Goal: Navigation & Orientation: Find specific page/section

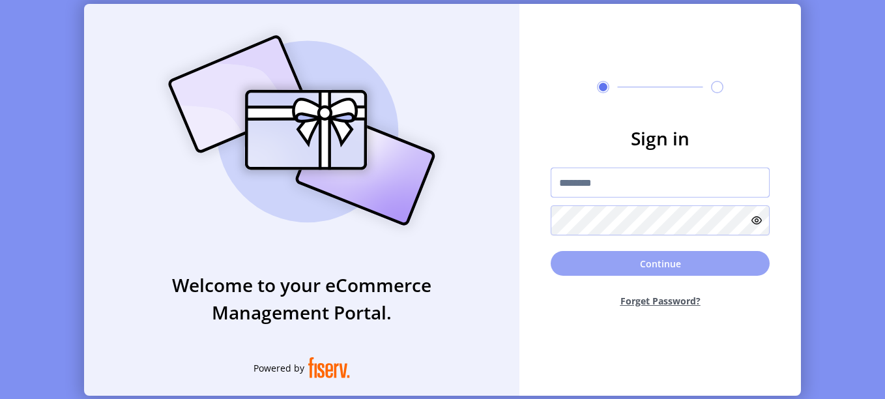
type input "********"
click at [611, 256] on button "Continue" at bounding box center [660, 263] width 219 height 25
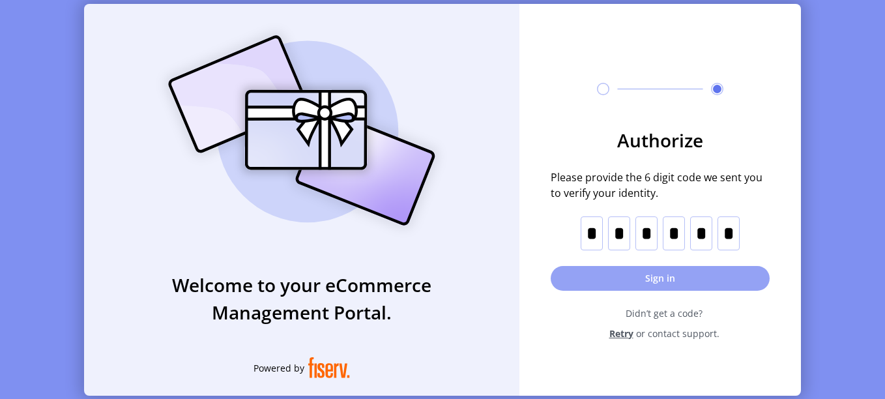
click at [658, 278] on button "Sign in" at bounding box center [660, 278] width 219 height 25
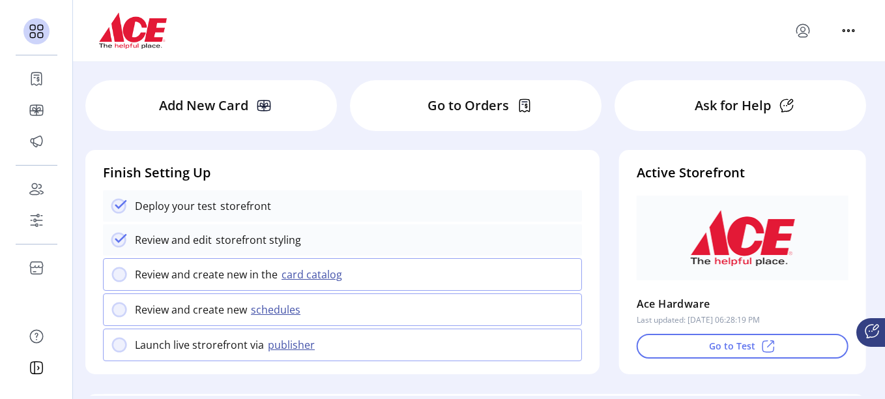
scroll to position [65, 0]
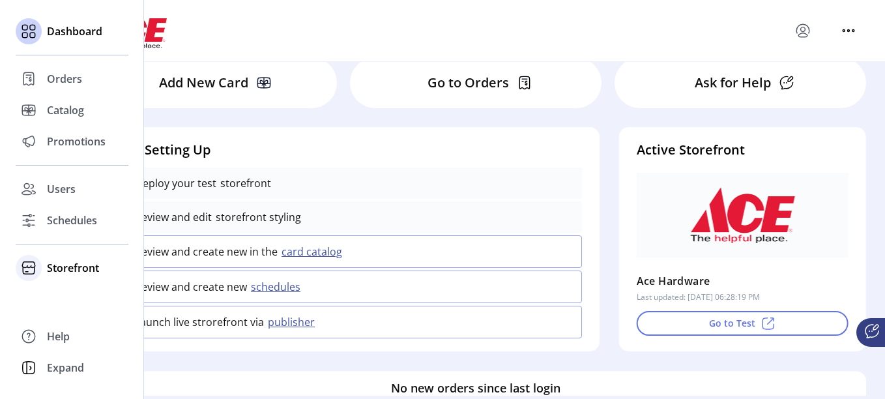
click at [68, 267] on span "Storefront" at bounding box center [73, 268] width 52 height 16
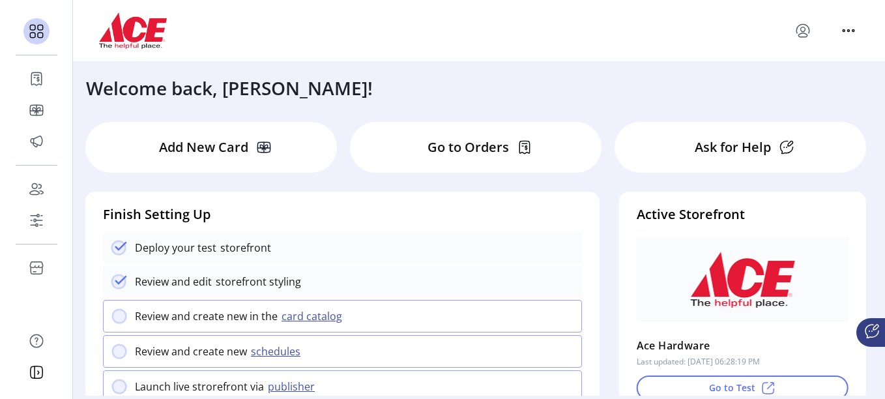
scroll to position [0, 0]
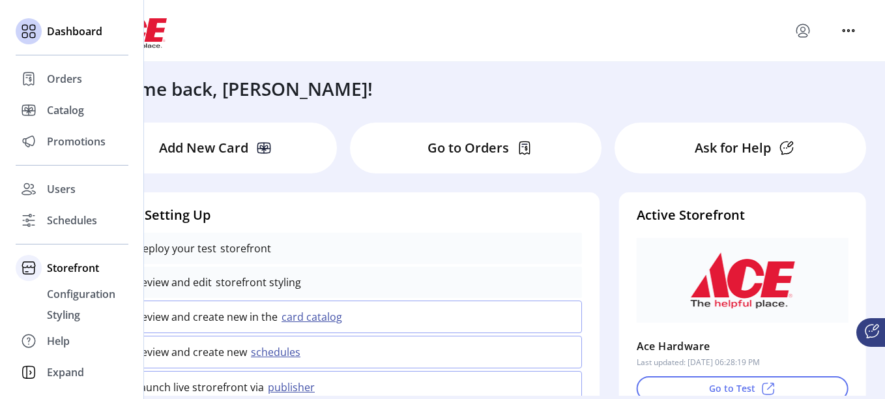
click at [67, 266] on span "Storefront" at bounding box center [73, 268] width 52 height 16
click at [69, 267] on span "Storefront" at bounding box center [73, 268] width 52 height 16
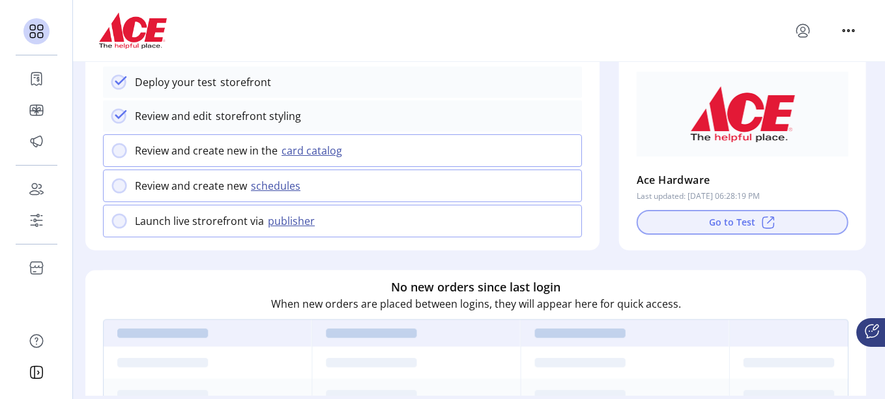
scroll to position [166, 0]
click at [710, 218] on button "Go to Test" at bounding box center [743, 222] width 212 height 25
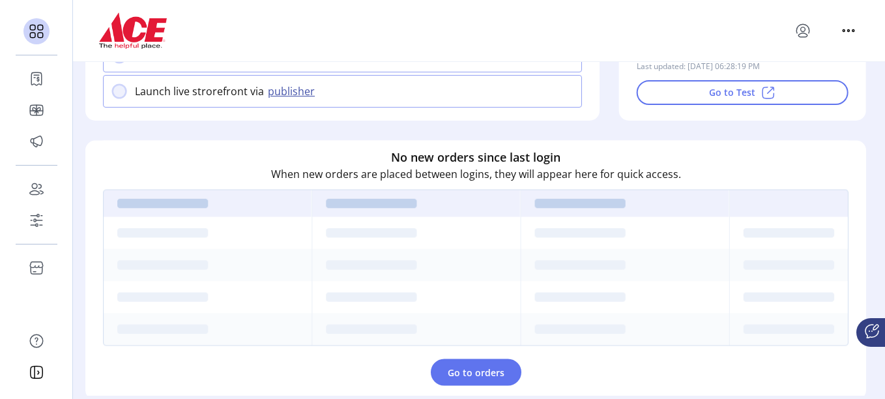
scroll to position [231, 0]
